Goal: Information Seeking & Learning: Learn about a topic

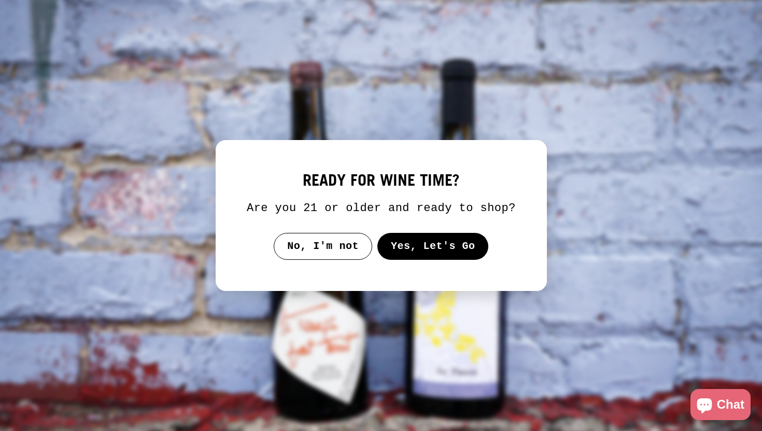
click at [433, 256] on button "Yes, Let's Go" at bounding box center [432, 246] width 111 height 27
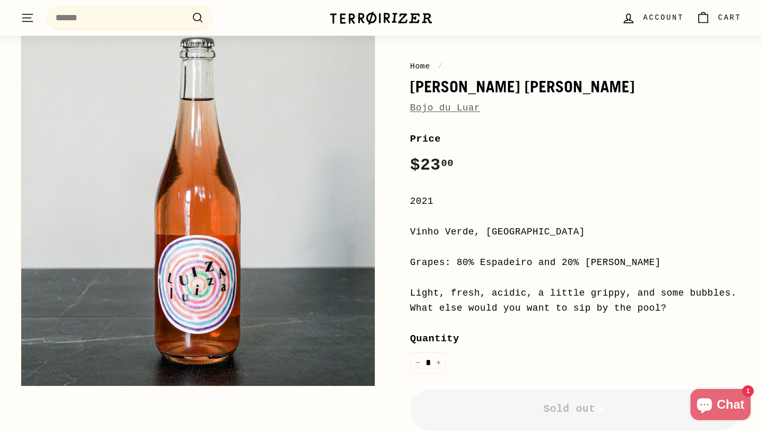
scroll to position [79, 0]
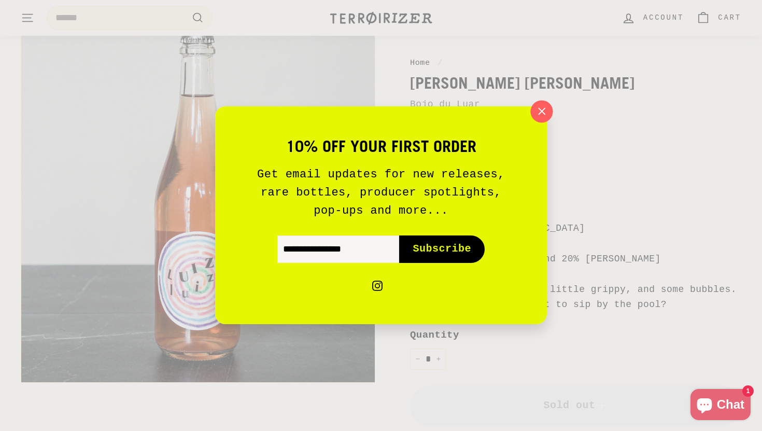
click at [544, 105] on icon "button" at bounding box center [542, 112] width 16 height 16
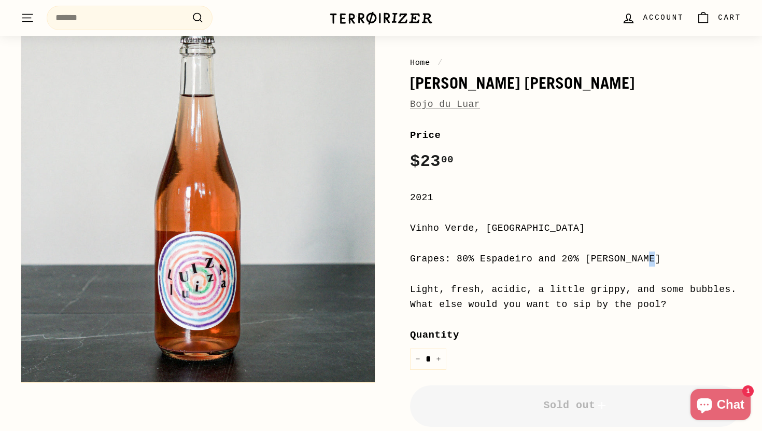
drag, startPoint x: 521, startPoint y: 258, endPoint x: 513, endPoint y: 258, distance: 8.3
click at [513, 258] on div "Grapes: 80% Espadeiro and 20% [PERSON_NAME]" at bounding box center [575, 258] width 331 height 15
drag, startPoint x: 532, startPoint y: 257, endPoint x: 525, endPoint y: 257, distance: 7.3
click at [525, 257] on div "Grapes: 80% Espadeiro and 20% [PERSON_NAME]" at bounding box center [575, 258] width 331 height 15
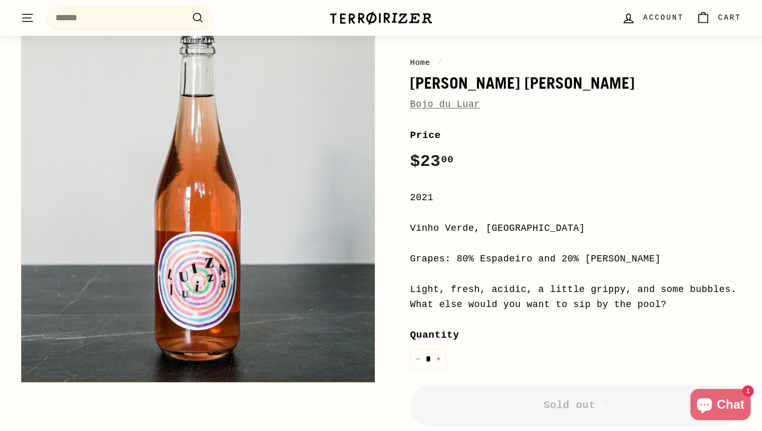
click at [525, 257] on div "Grapes: 80% Espadeiro and 20% [PERSON_NAME]" at bounding box center [575, 258] width 331 height 15
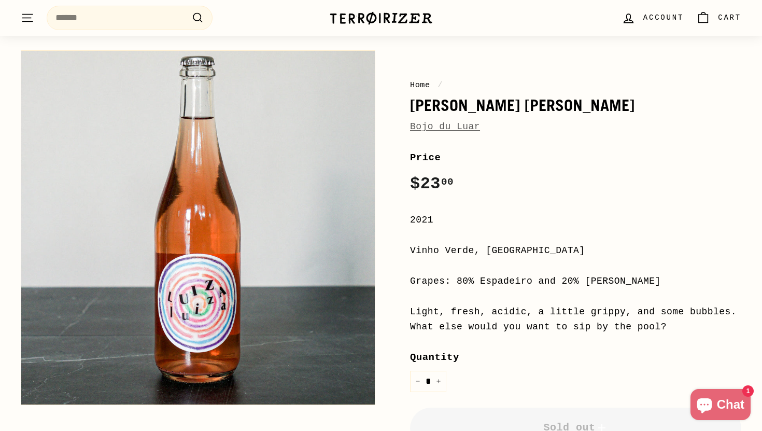
scroll to position [55, 0]
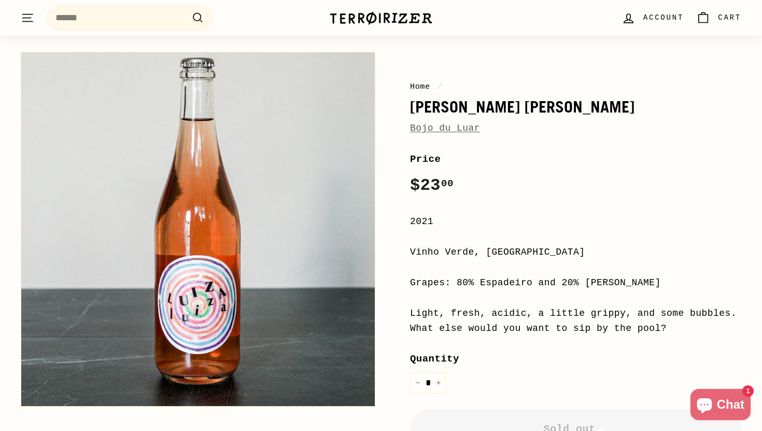
click at [531, 267] on div "Price Regular price $23 00 $23.00 / 2021 [GEOGRAPHIC_DATA], [GEOGRAPHIC_DATA] G…" at bounding box center [575, 376] width 331 height 451
